Goal: Transaction & Acquisition: Purchase product/service

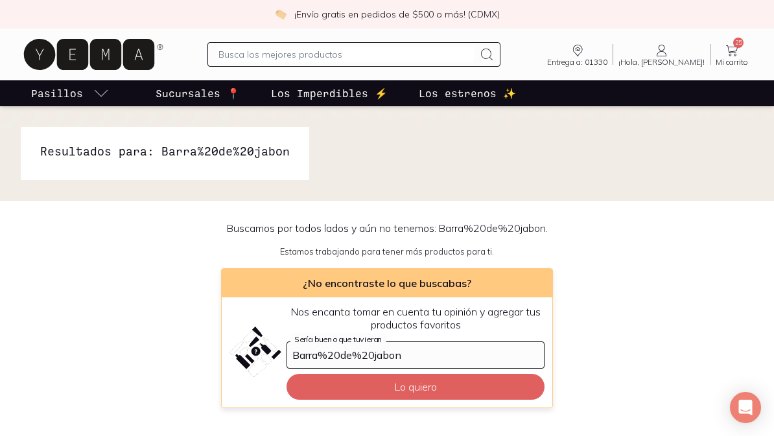
click at [288, 54] on input "text" at bounding box center [347, 55] width 256 height 16
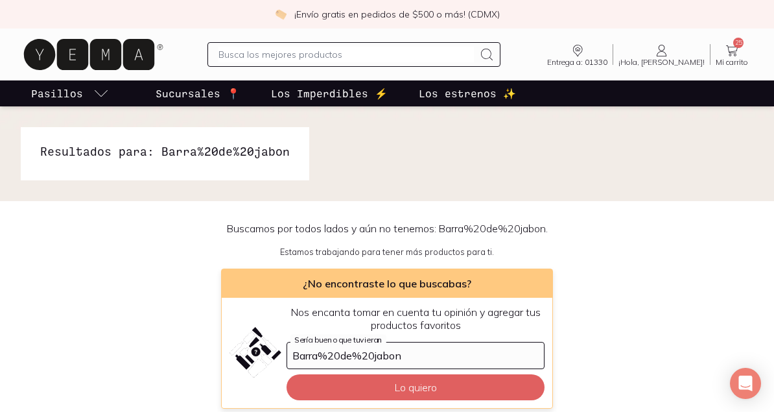
click at [629, 346] on div "Buscamos por todos lados y aún no tenemos: Barra%20de%20jabon . Estamos trabaja…" at bounding box center [387, 315] width 774 height 187
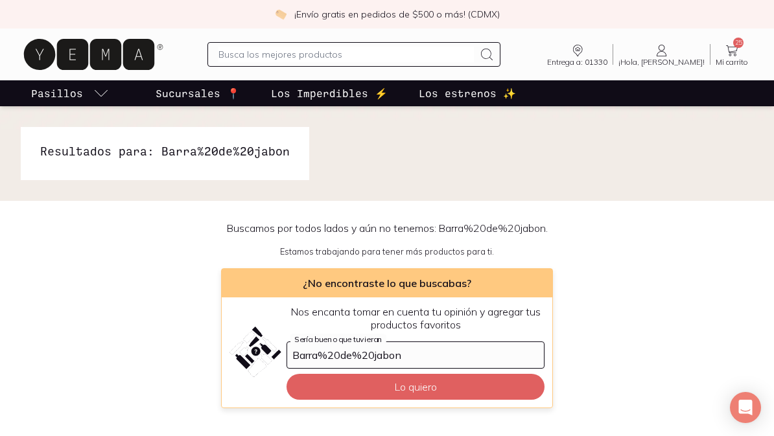
click at [744, 51] on link "25 Mi carrito Carrito" at bounding box center [732, 54] width 43 height 23
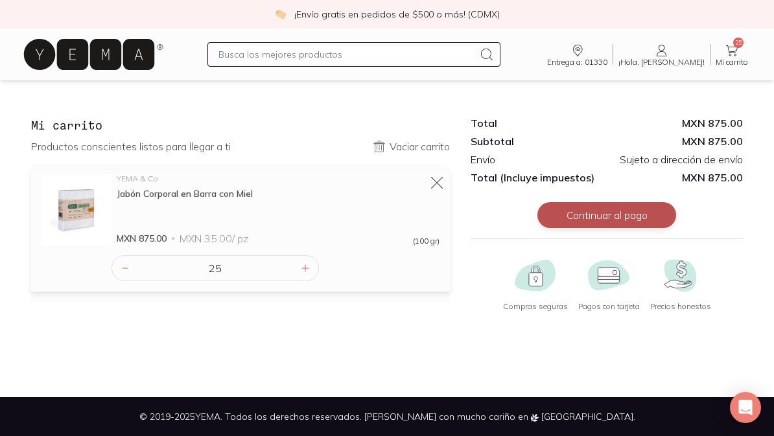
click at [610, 219] on button "Continuar al pago" at bounding box center [607, 215] width 139 height 26
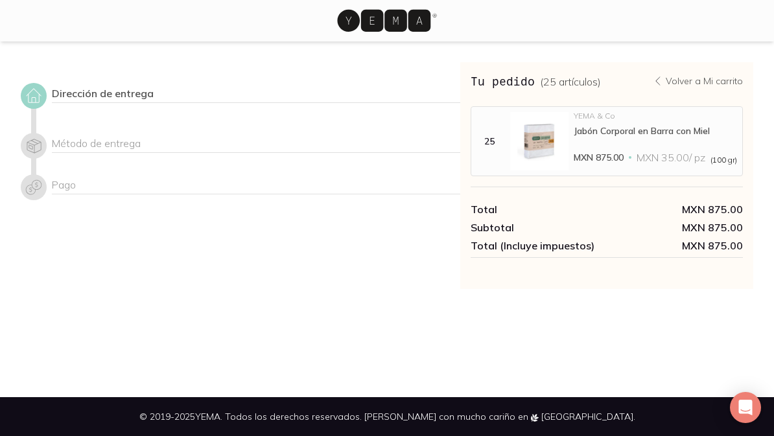
click at [112, 94] on div "Dirección de entrega" at bounding box center [256, 95] width 409 height 16
